Goal: Use online tool/utility: Utilize a website feature to perform a specific function

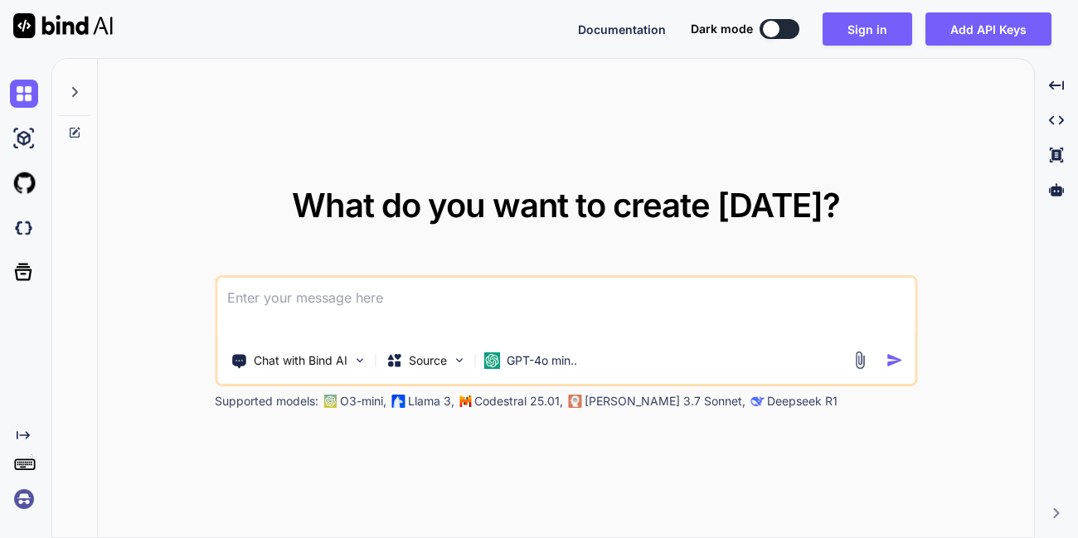
click at [34, 493] on img at bounding box center [24, 499] width 28 height 28
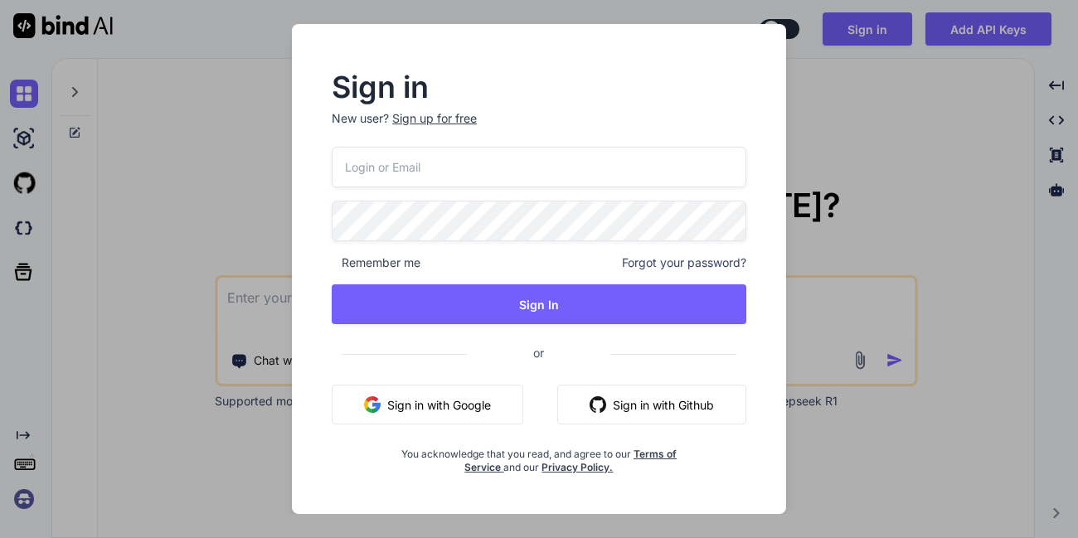
type input "appsumo_120@yopmail.com"
click at [397, 171] on input "appsumo_120@yopmail.com" at bounding box center [539, 167] width 415 height 41
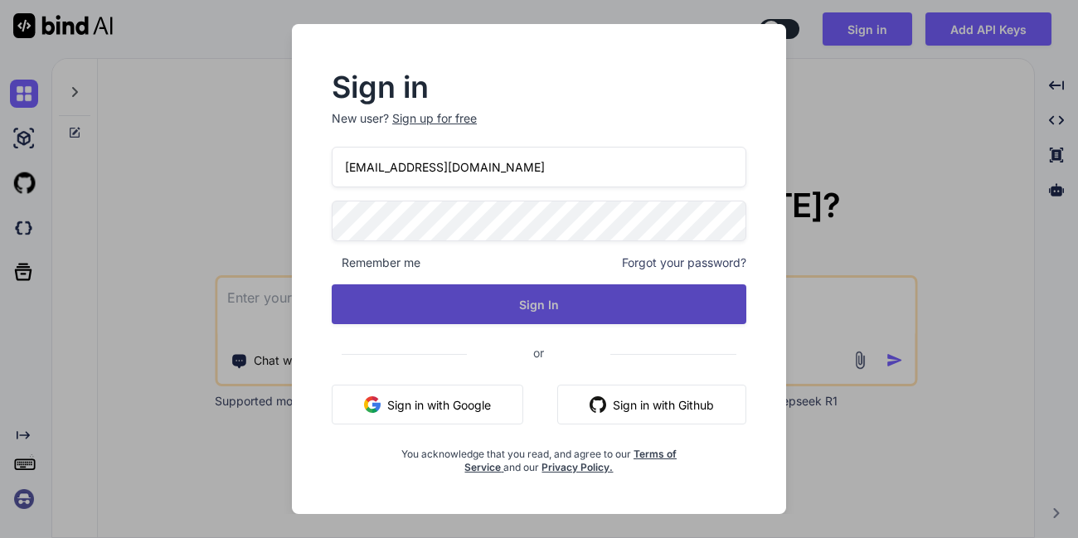
click at [354, 306] on button "Sign In" at bounding box center [539, 304] width 415 height 40
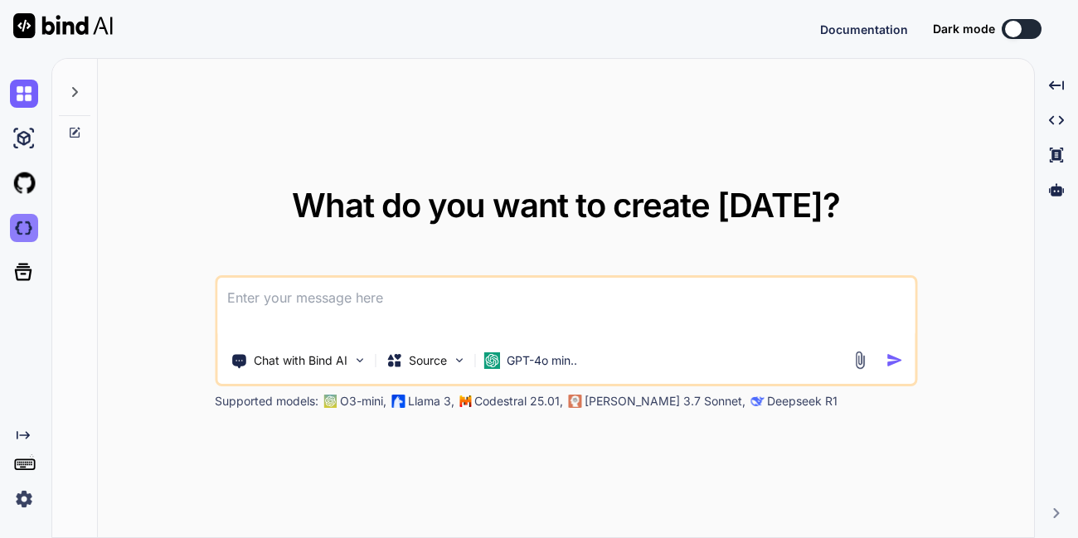
click at [21, 226] on img at bounding box center [24, 228] width 28 height 28
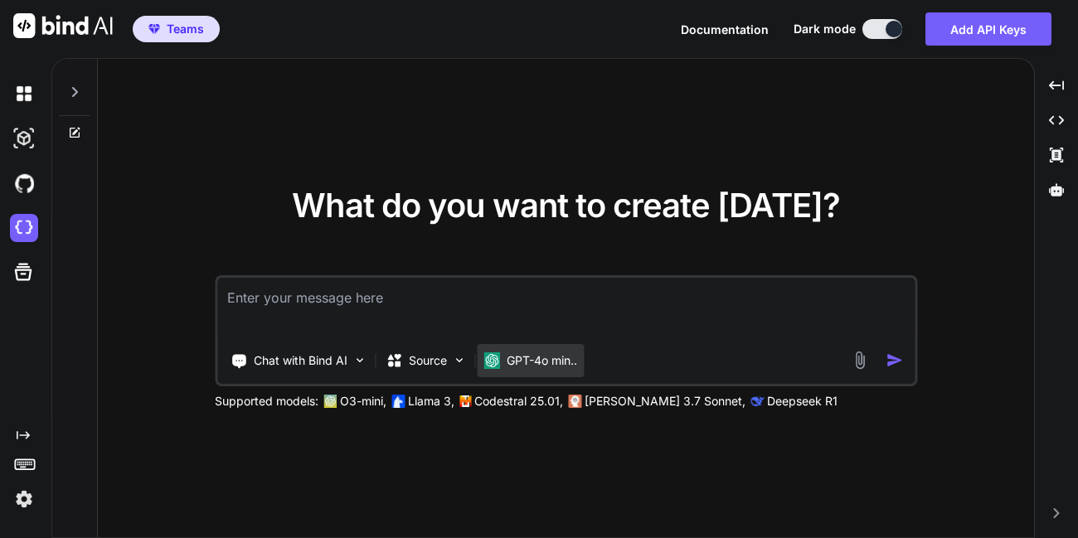
click at [517, 355] on p "GPT-4o min.." at bounding box center [542, 360] width 70 height 17
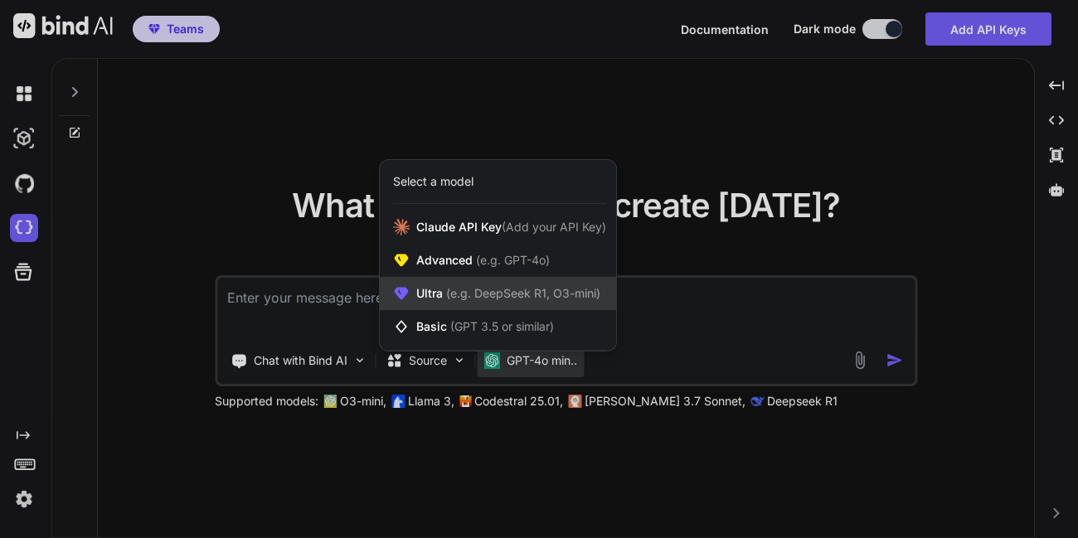
click at [461, 302] on span "Ultra (e.g. DeepSeek R1, O3-mini)" at bounding box center [508, 293] width 184 height 17
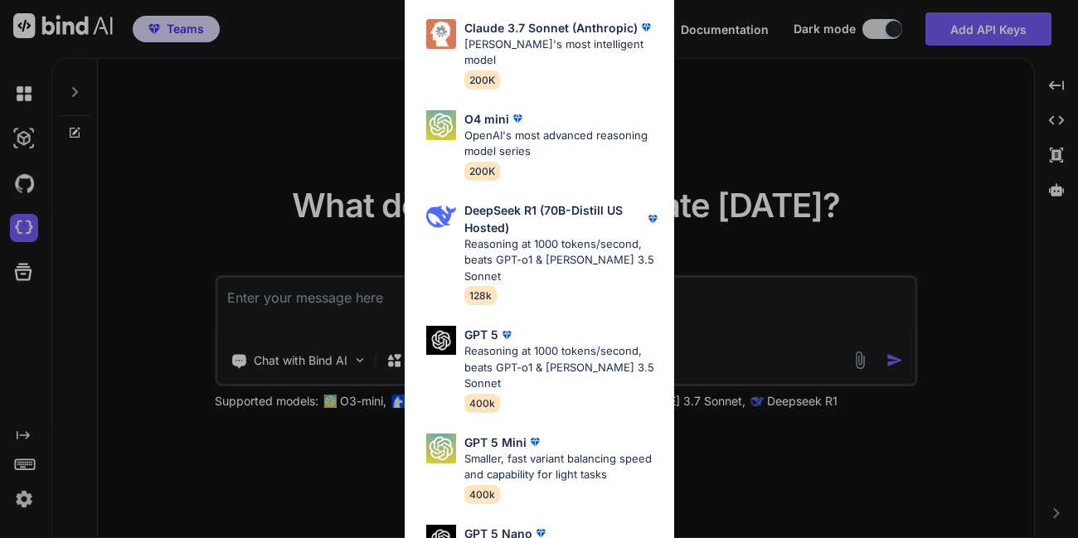
scroll to position [572, 0]
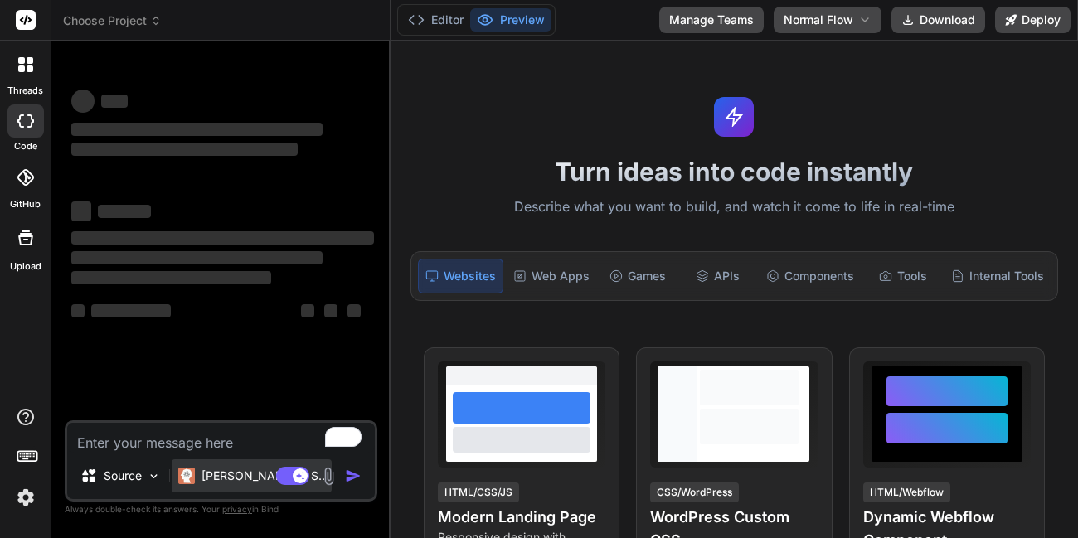
click at [219, 470] on p "[PERSON_NAME] 4 S.." at bounding box center [264, 476] width 124 height 17
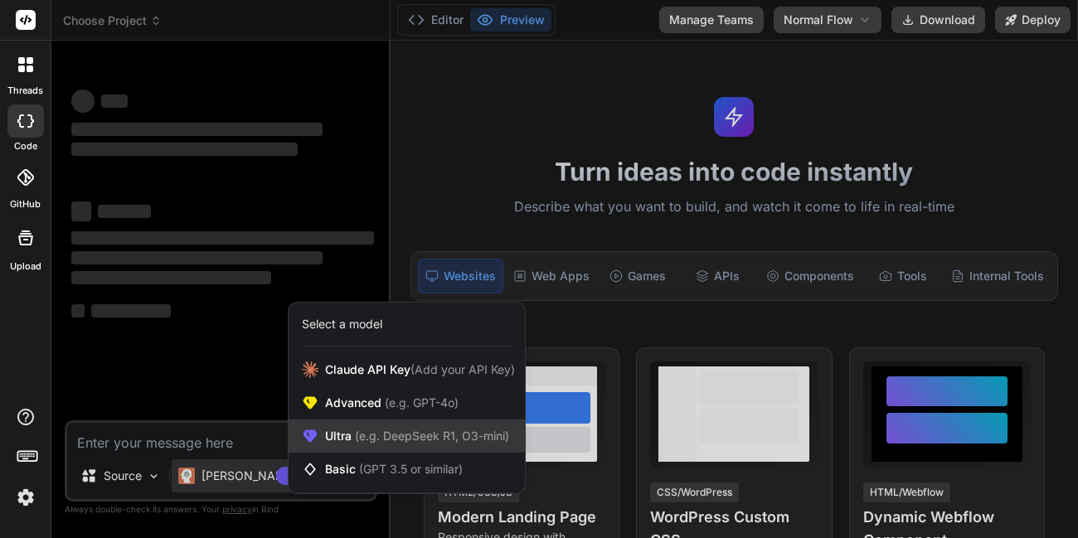
click at [371, 438] on span "(e.g. DeepSeek R1, O3-mini)" at bounding box center [431, 436] width 158 height 14
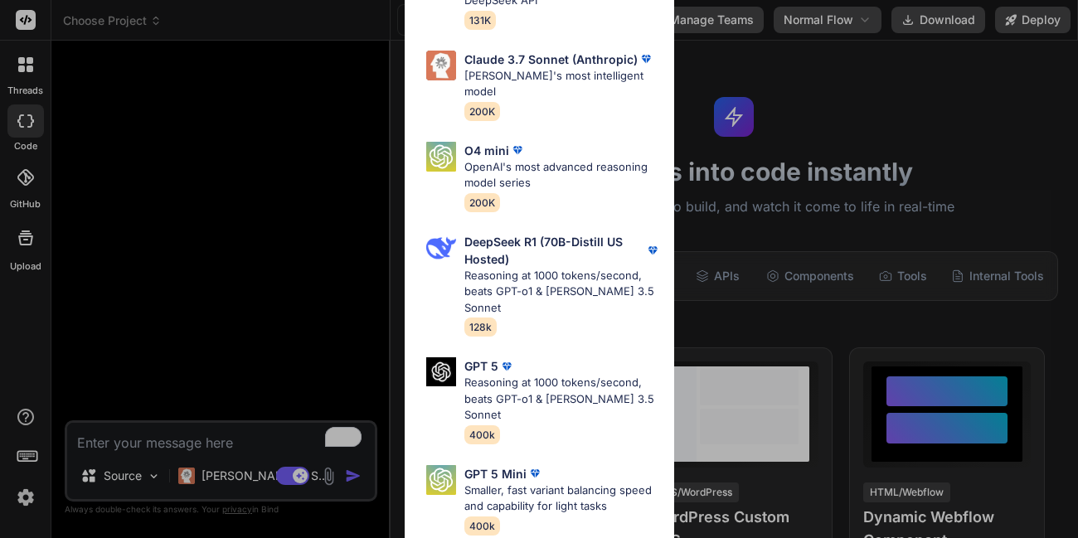
type textarea "x"
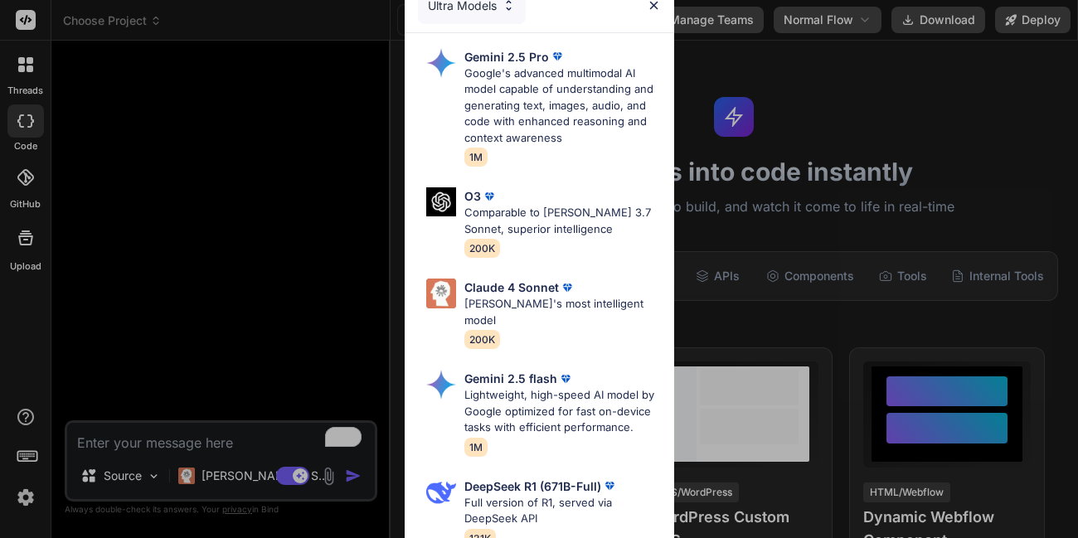
click at [212, 435] on div "Ultra Models Gemini 2.5 Pro Google's advanced multimodal AI model capable of un…" at bounding box center [539, 269] width 1078 height 538
